Goal: Task Accomplishment & Management: Manage account settings

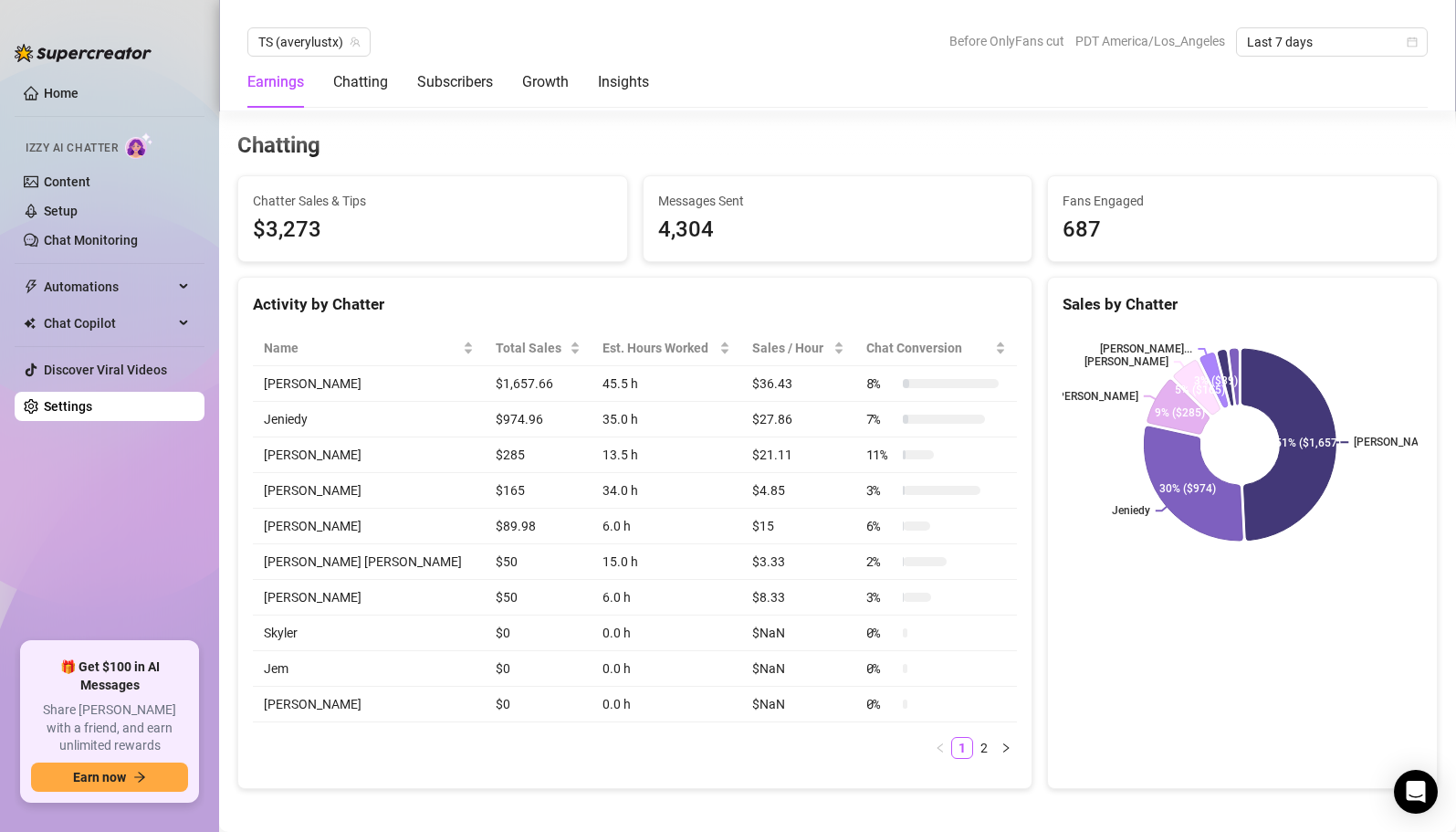
scroll to position [629, 0]
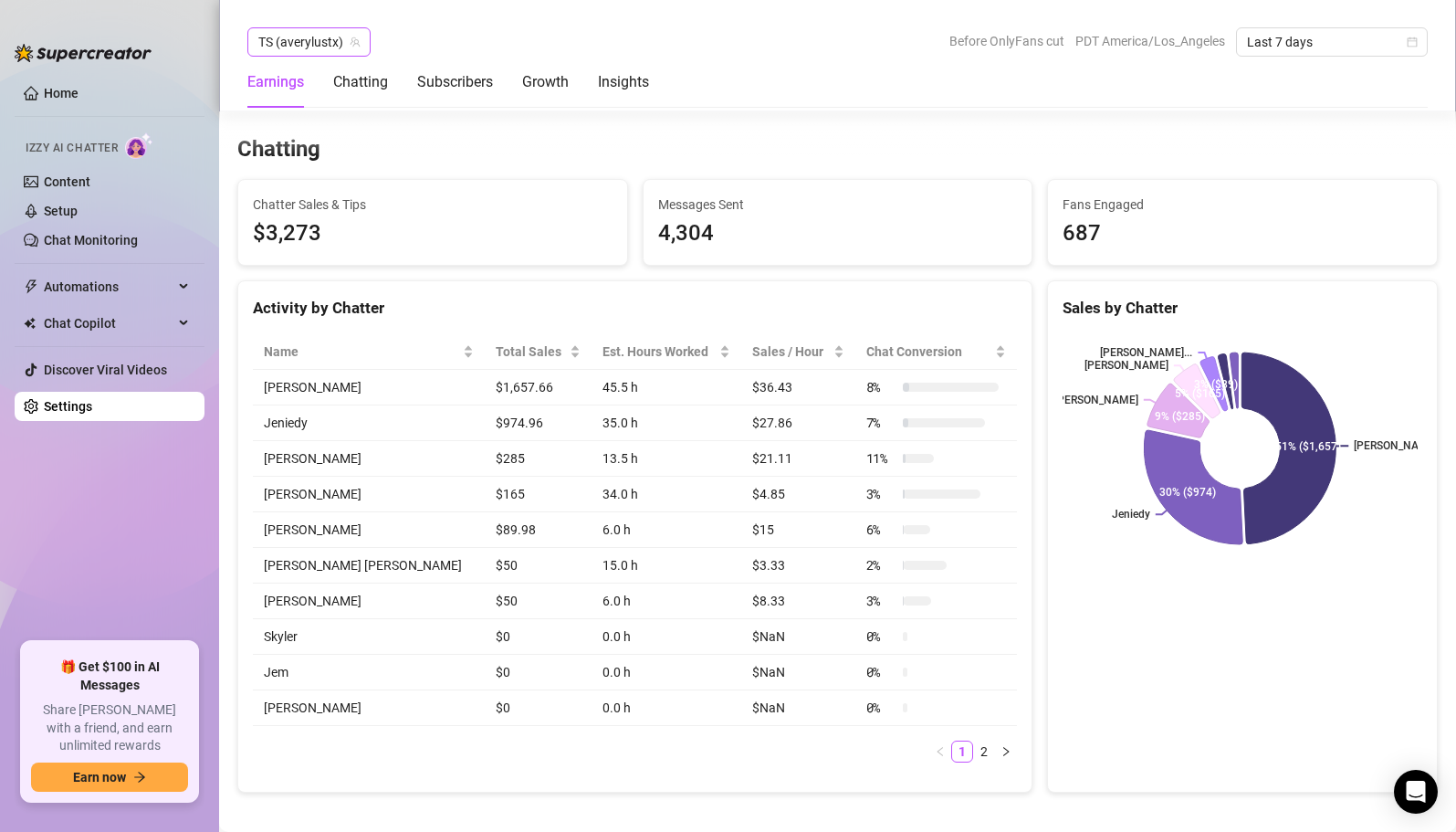
click at [305, 48] on span "TS (averylustx)" at bounding box center [308, 42] width 101 height 27
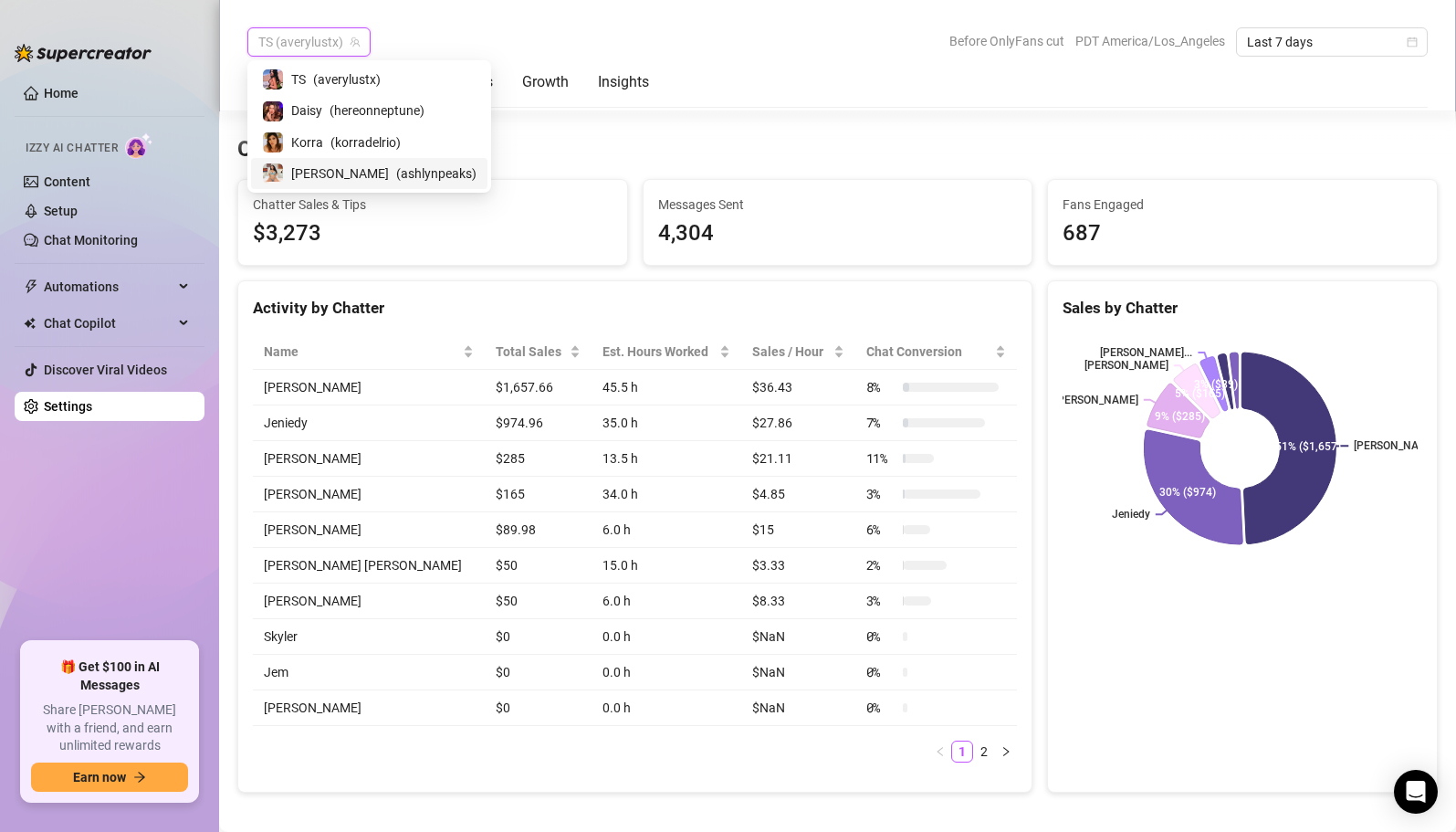
click at [396, 174] on span "( ashlynpeaks )" at bounding box center [437, 174] width 80 height 20
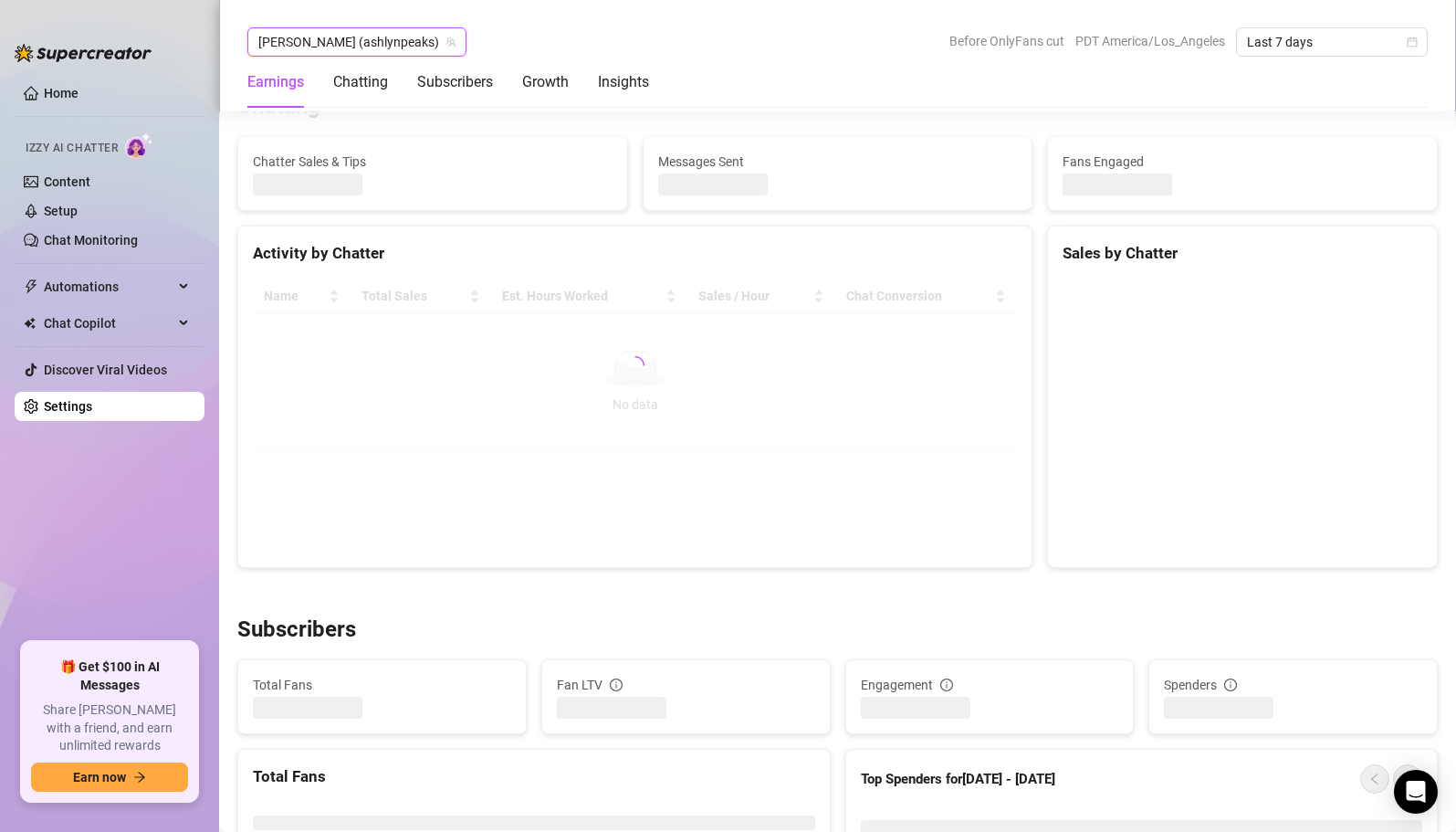
scroll to position [642, 0]
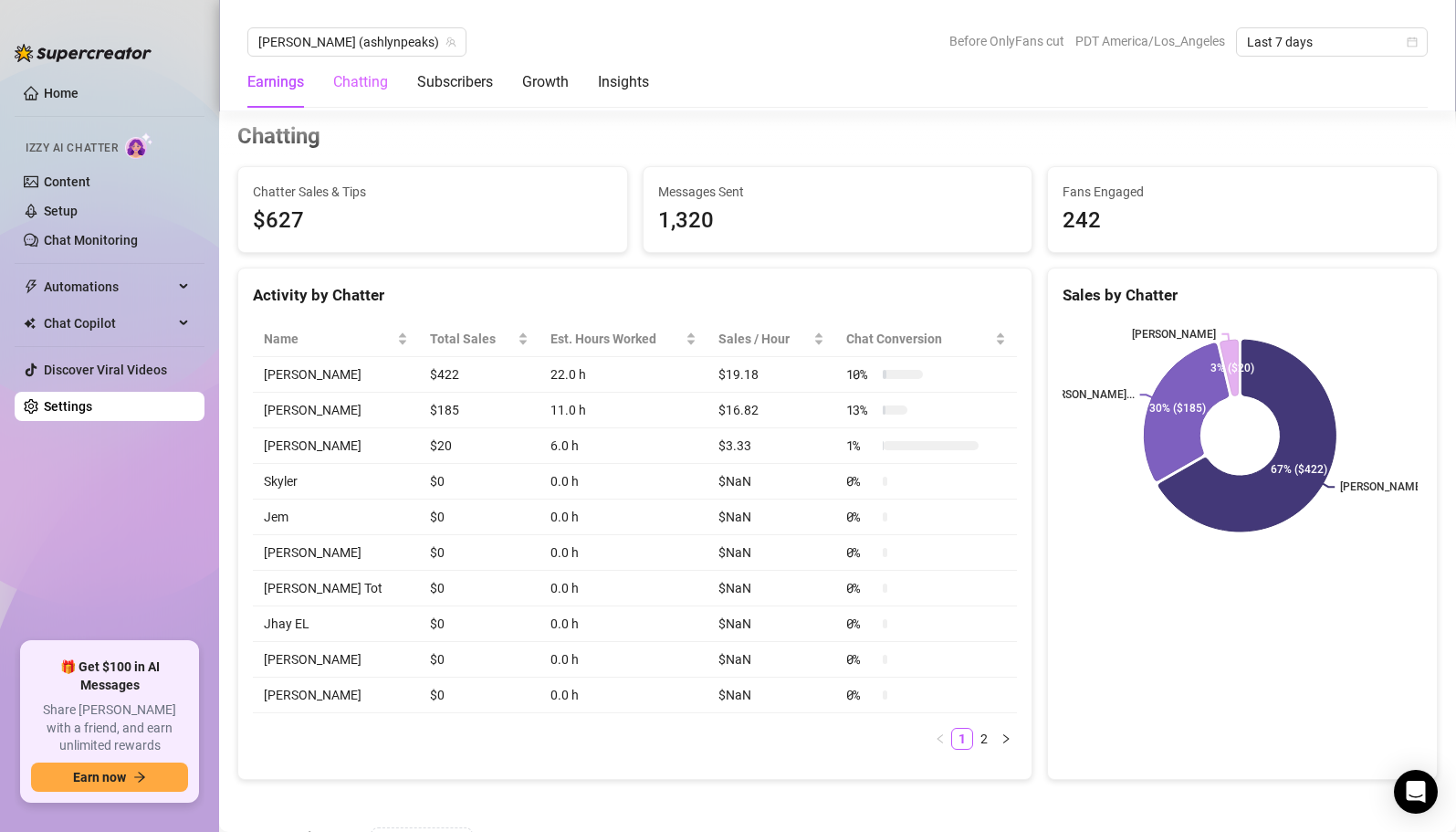
click at [350, 57] on div "Chatting" at bounding box center [361, 82] width 55 height 51
click at [294, 76] on div "Earnings" at bounding box center [276, 82] width 57 height 22
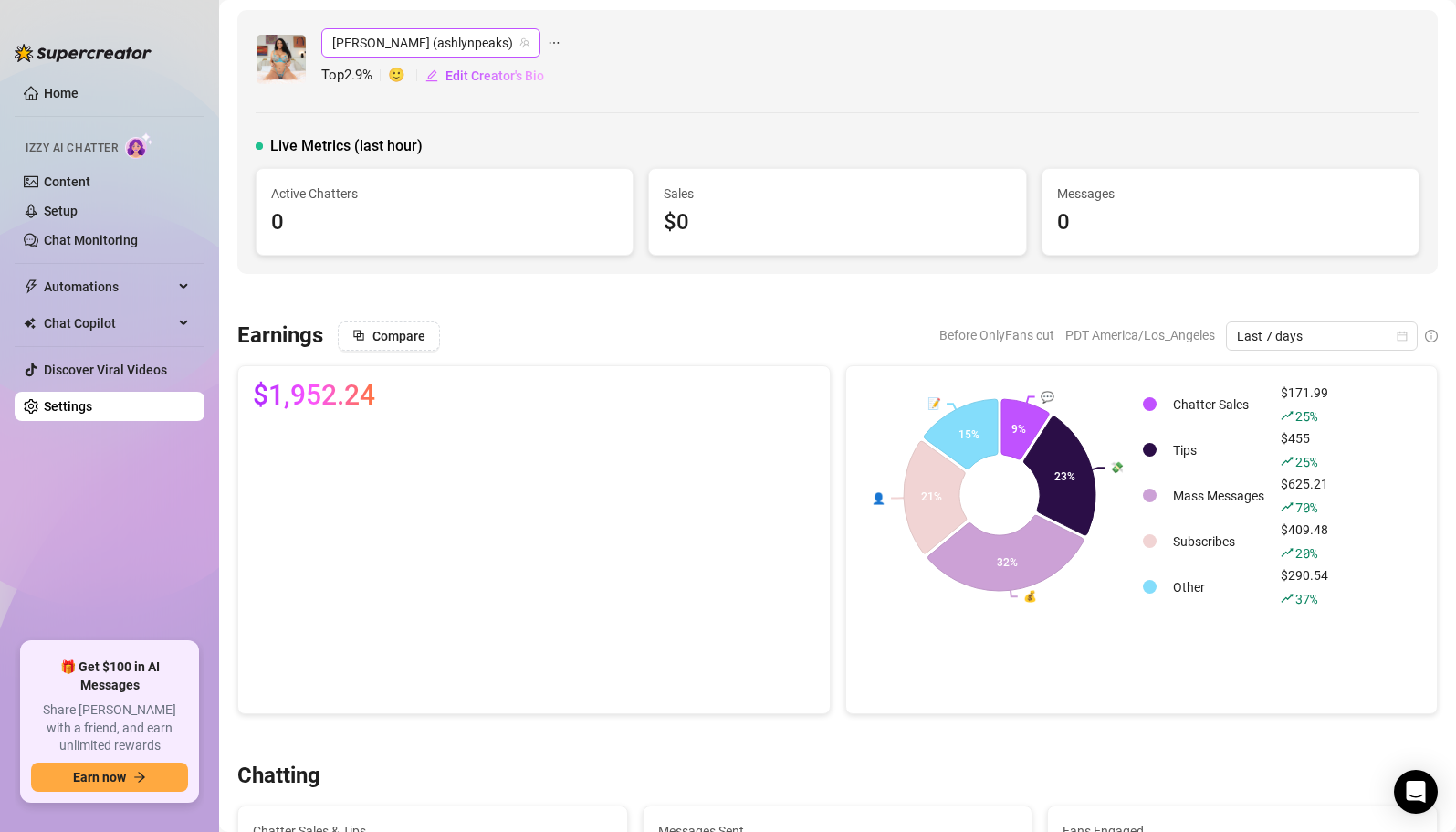
scroll to position [4, 0]
click at [367, 36] on span "[PERSON_NAME] (ashlynpeaks)" at bounding box center [431, 42] width 197 height 27
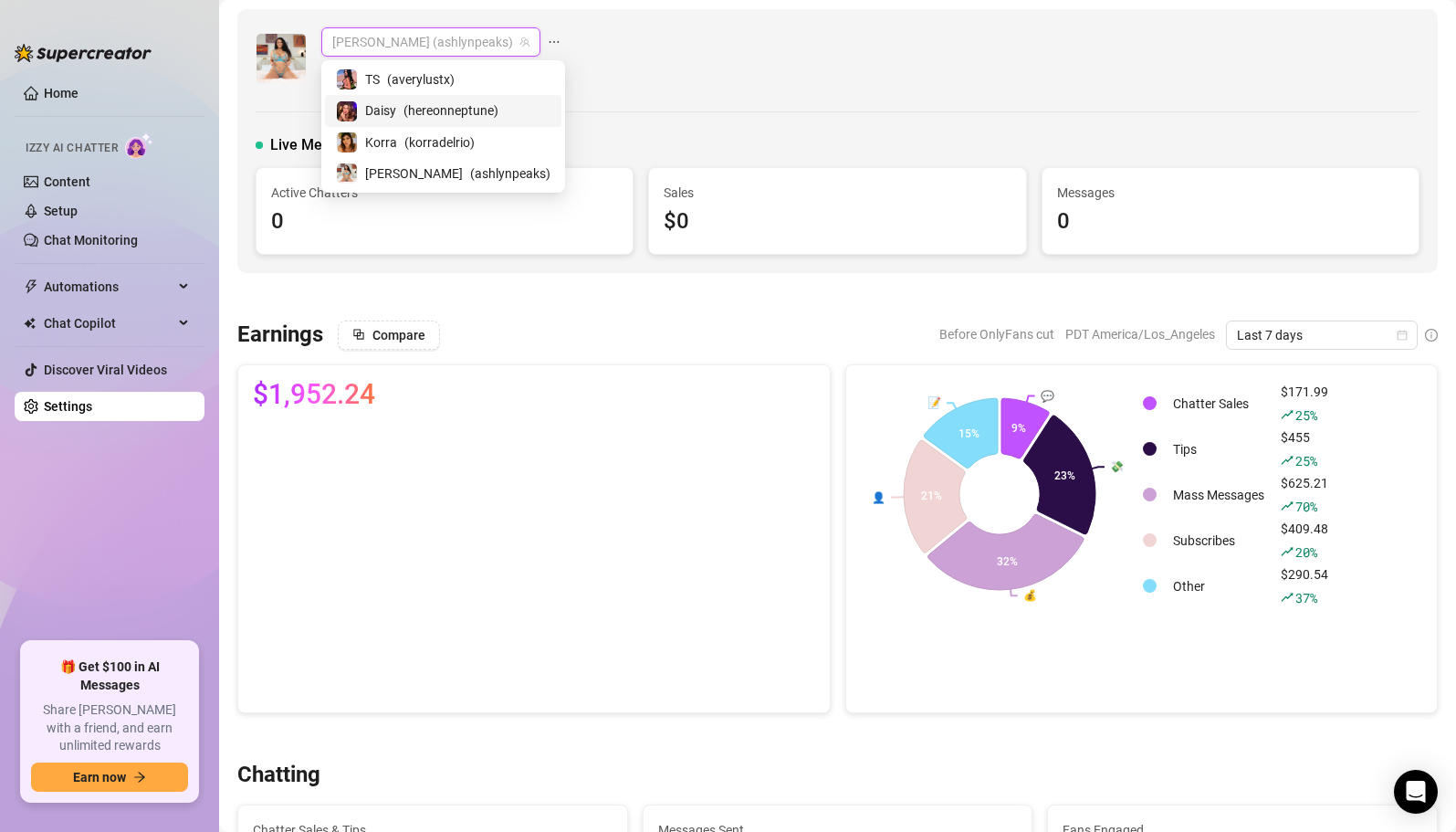
click at [403, 107] on span "( hereonneptune )" at bounding box center [450, 110] width 95 height 20
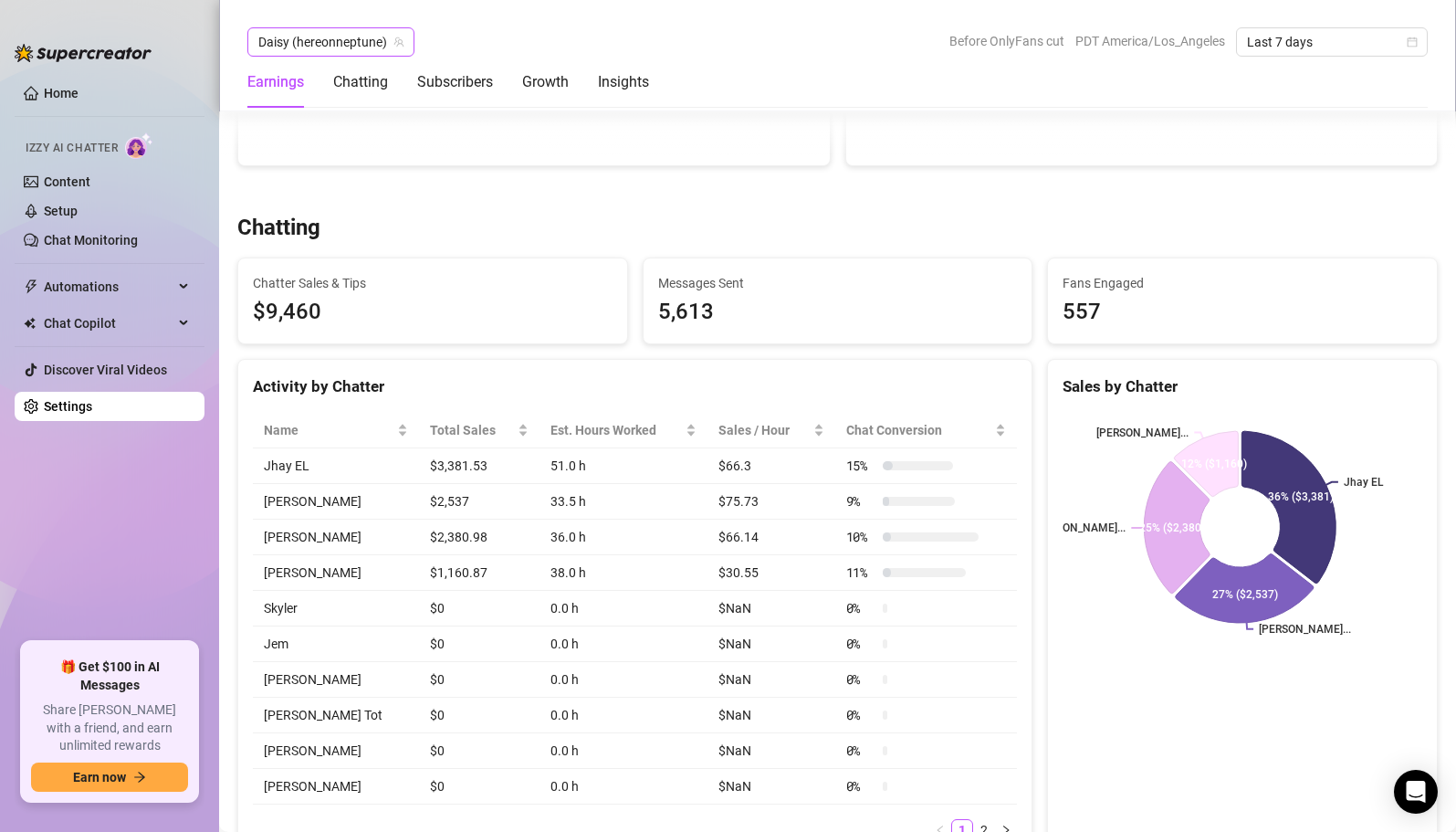
scroll to position [552, 0]
click at [326, 29] on span "Daisy (hereonneptune)" at bounding box center [331, 42] width 145 height 27
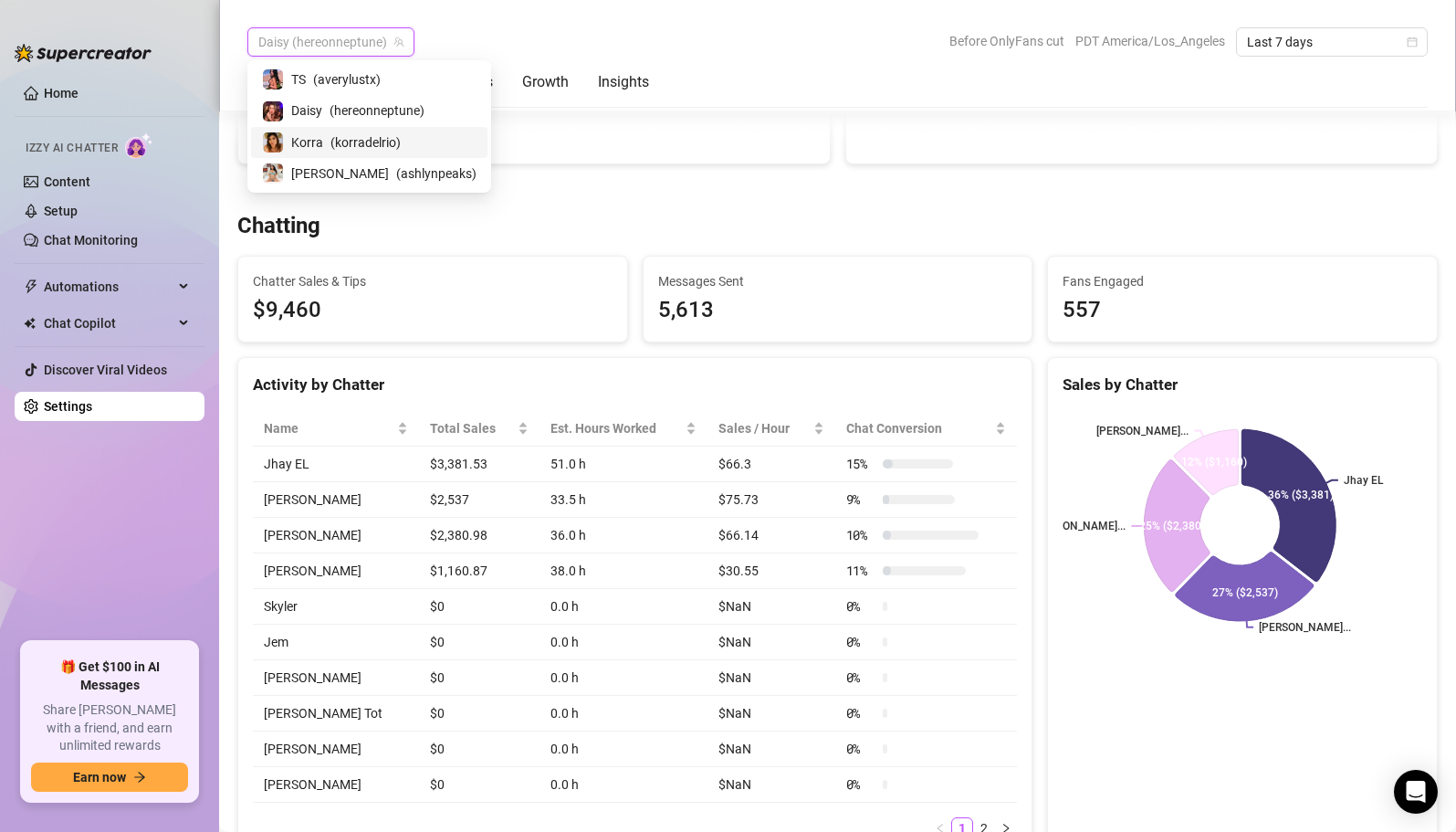
click at [349, 140] on span "( korradelrio )" at bounding box center [366, 142] width 71 height 20
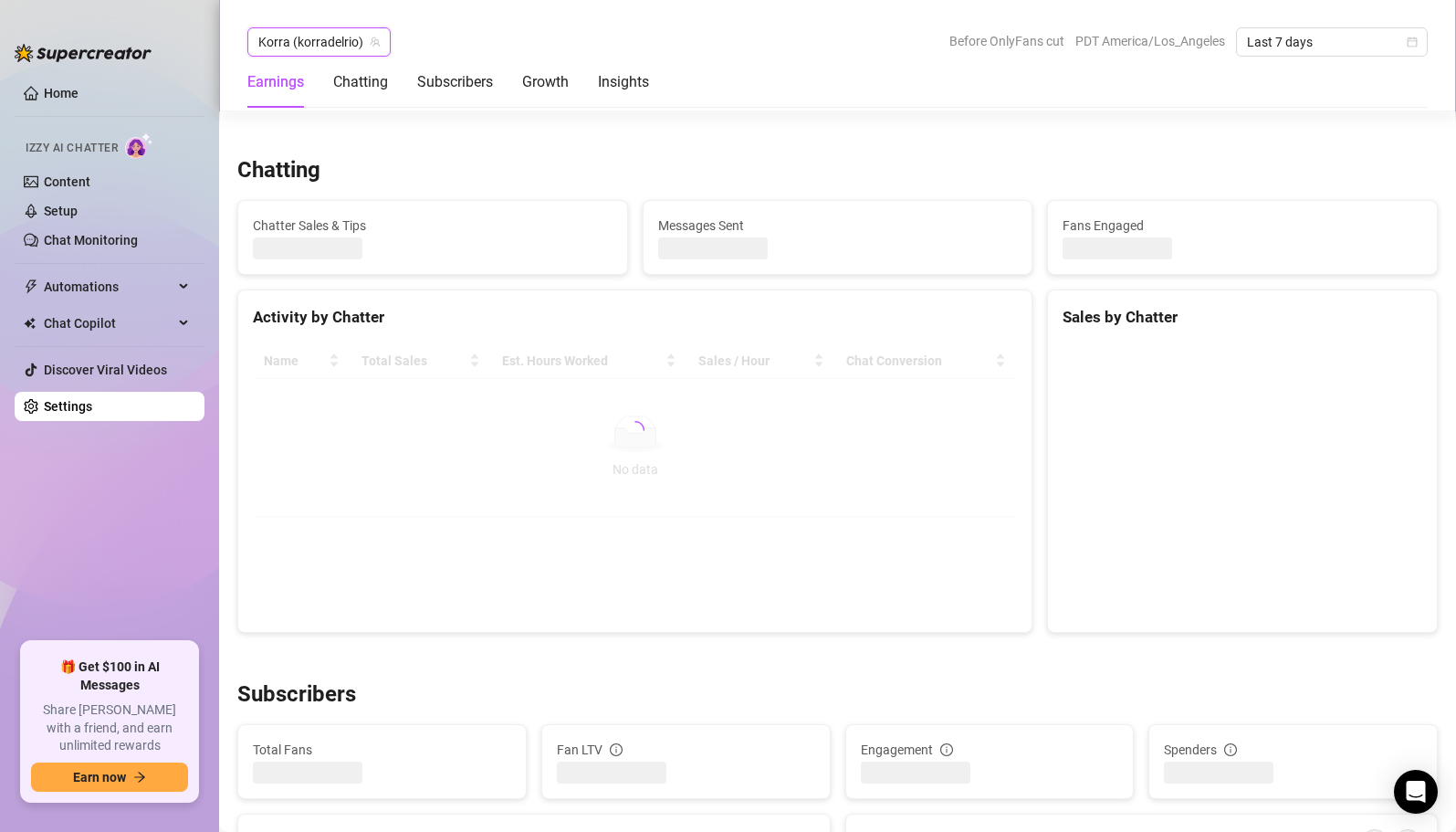
scroll to position [565, 0]
